Goal: Information Seeking & Learning: Learn about a topic

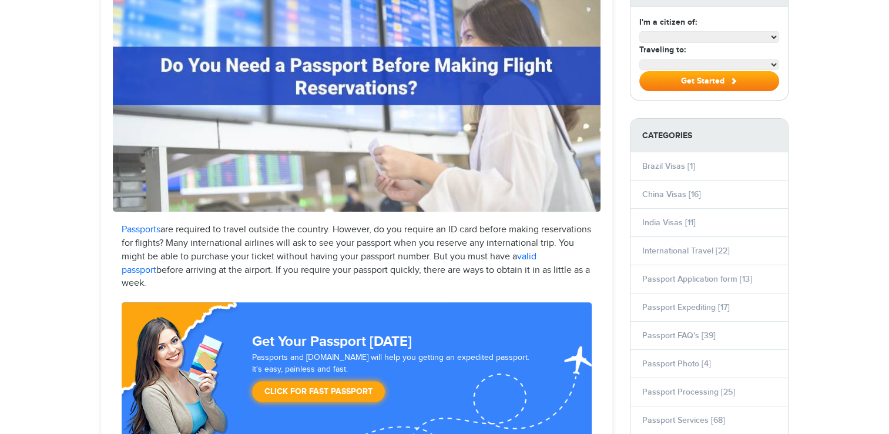
scroll to position [294, 0]
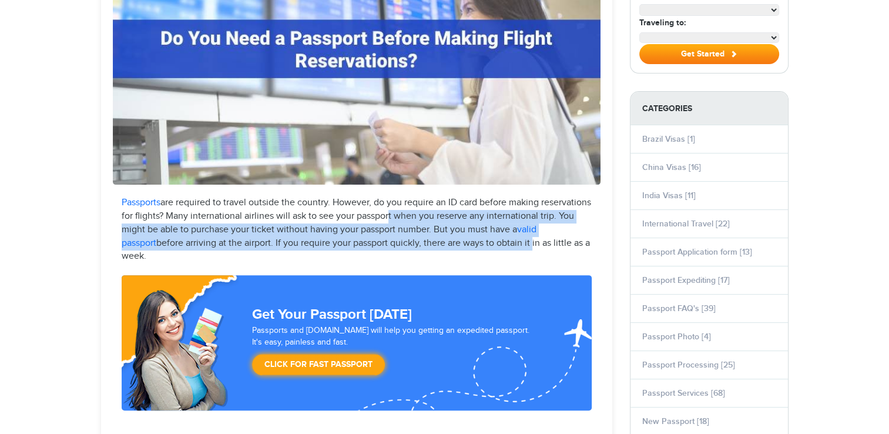
drag, startPoint x: 440, startPoint y: 211, endPoint x: 589, endPoint y: 246, distance: 152.9
click at [589, 246] on p "Passports are required to travel outside the country. However, do you require a…" at bounding box center [357, 229] width 470 height 67
drag, startPoint x: 589, startPoint y: 246, endPoint x: 480, endPoint y: 222, distance: 111.5
click at [480, 222] on p "Passports are required to travel outside the country. However, do you require a…" at bounding box center [357, 229] width 470 height 67
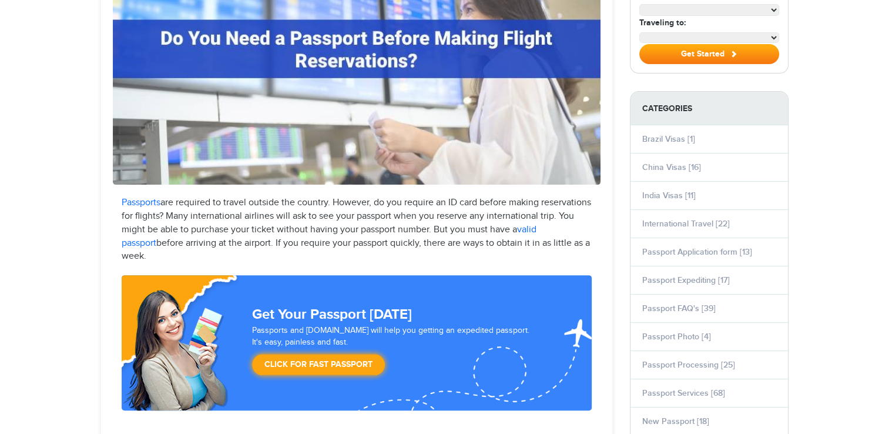
click at [393, 213] on p "Passports are required to travel outside the country. However, do you require a…" at bounding box center [357, 229] width 470 height 67
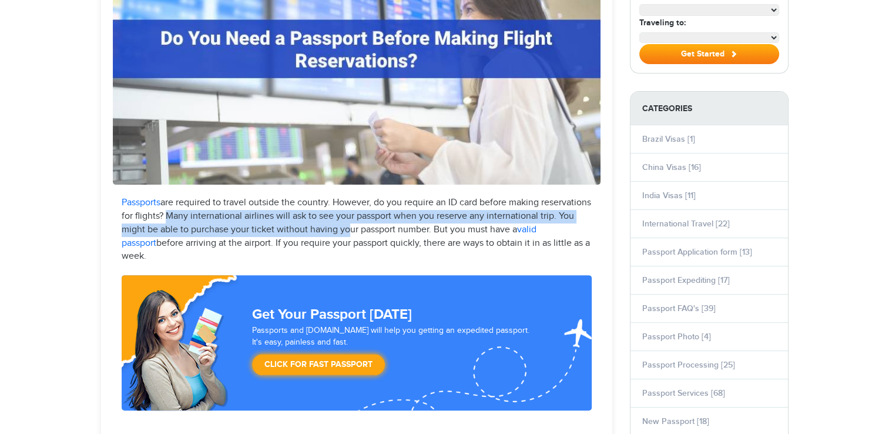
drag, startPoint x: 215, startPoint y: 219, endPoint x: 433, endPoint y: 227, distance: 218.8
click at [433, 227] on p "Passports are required to travel outside the country. However, do you require a…" at bounding box center [357, 229] width 470 height 67
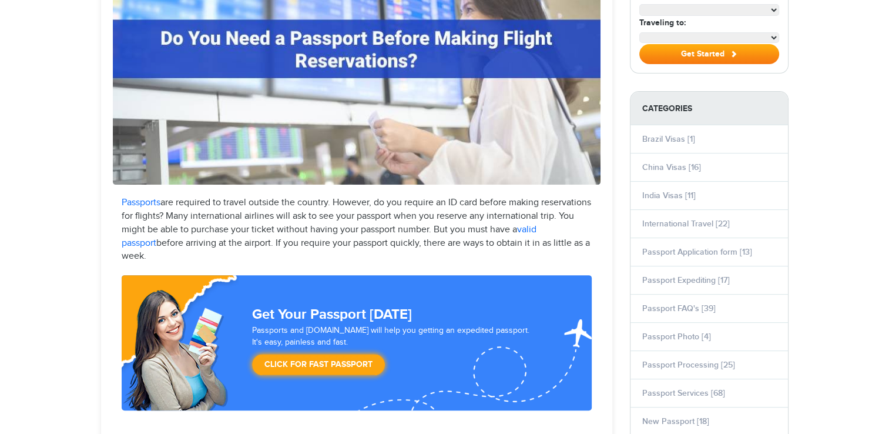
click at [538, 227] on p "Passports are required to travel outside the country. However, do you require a…" at bounding box center [357, 229] width 470 height 67
drag, startPoint x: 195, startPoint y: 229, endPoint x: 392, endPoint y: 234, distance: 196.4
click at [392, 234] on p "Passports are required to travel outside the country. However, do you require a…" at bounding box center [357, 229] width 470 height 67
click at [409, 232] on p "Passports are required to travel outside the country. However, do you require a…" at bounding box center [357, 229] width 470 height 67
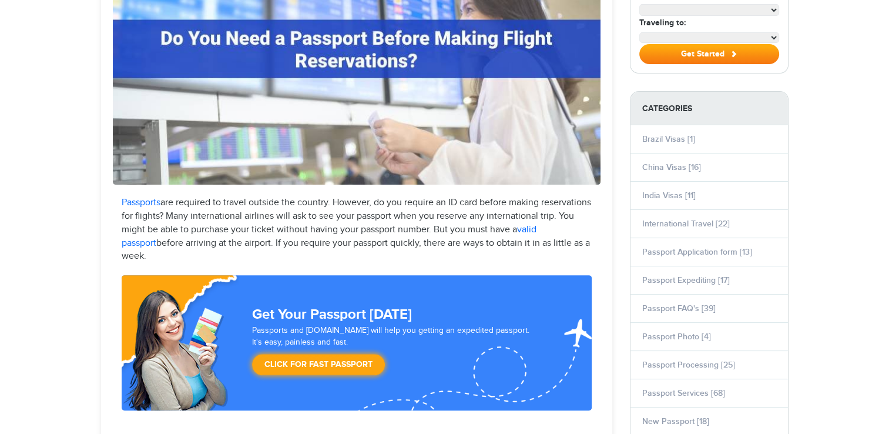
click at [449, 236] on p "Passports are required to travel outside the country. However, do you require a…" at bounding box center [357, 229] width 470 height 67
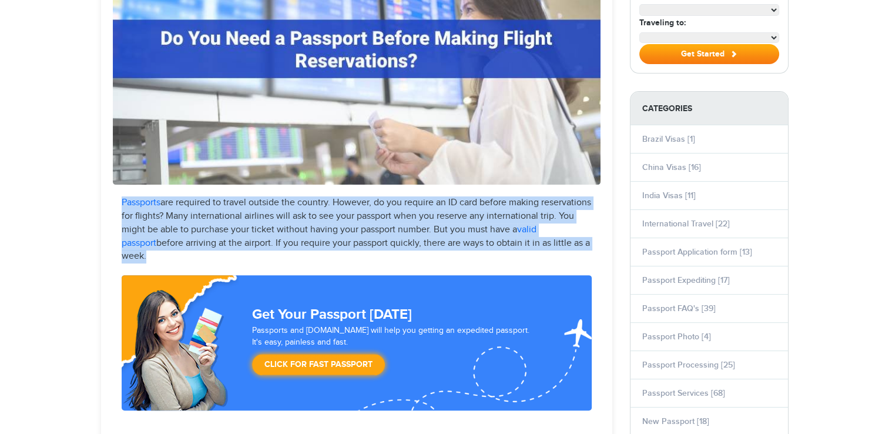
click at [449, 236] on p "Passports are required to travel outside the country. However, do you require a…" at bounding box center [357, 229] width 470 height 67
drag, startPoint x: 449, startPoint y: 236, endPoint x: 427, endPoint y: 236, distance: 22.3
click at [427, 236] on p "Passports are required to travel outside the country. However, do you require a…" at bounding box center [357, 229] width 470 height 67
click at [374, 239] on p "Passports are required to travel outside the country. However, do you require a…" at bounding box center [357, 229] width 470 height 67
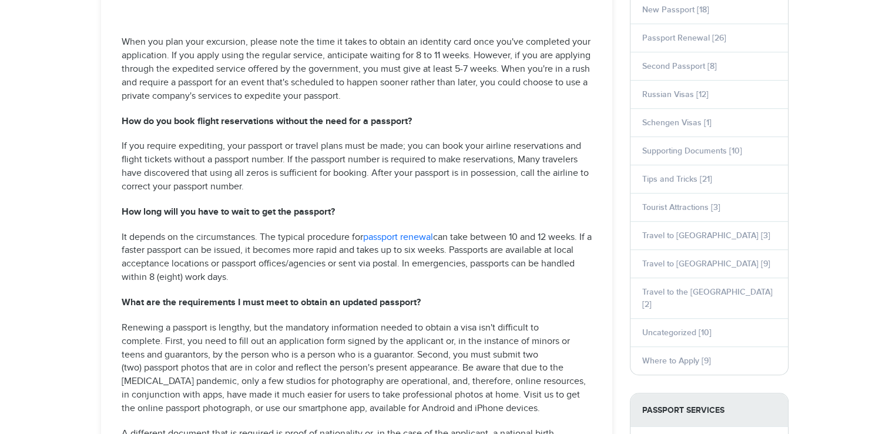
scroll to position [1058, 0]
